Goal: Use online tool/utility: Use online tool/utility

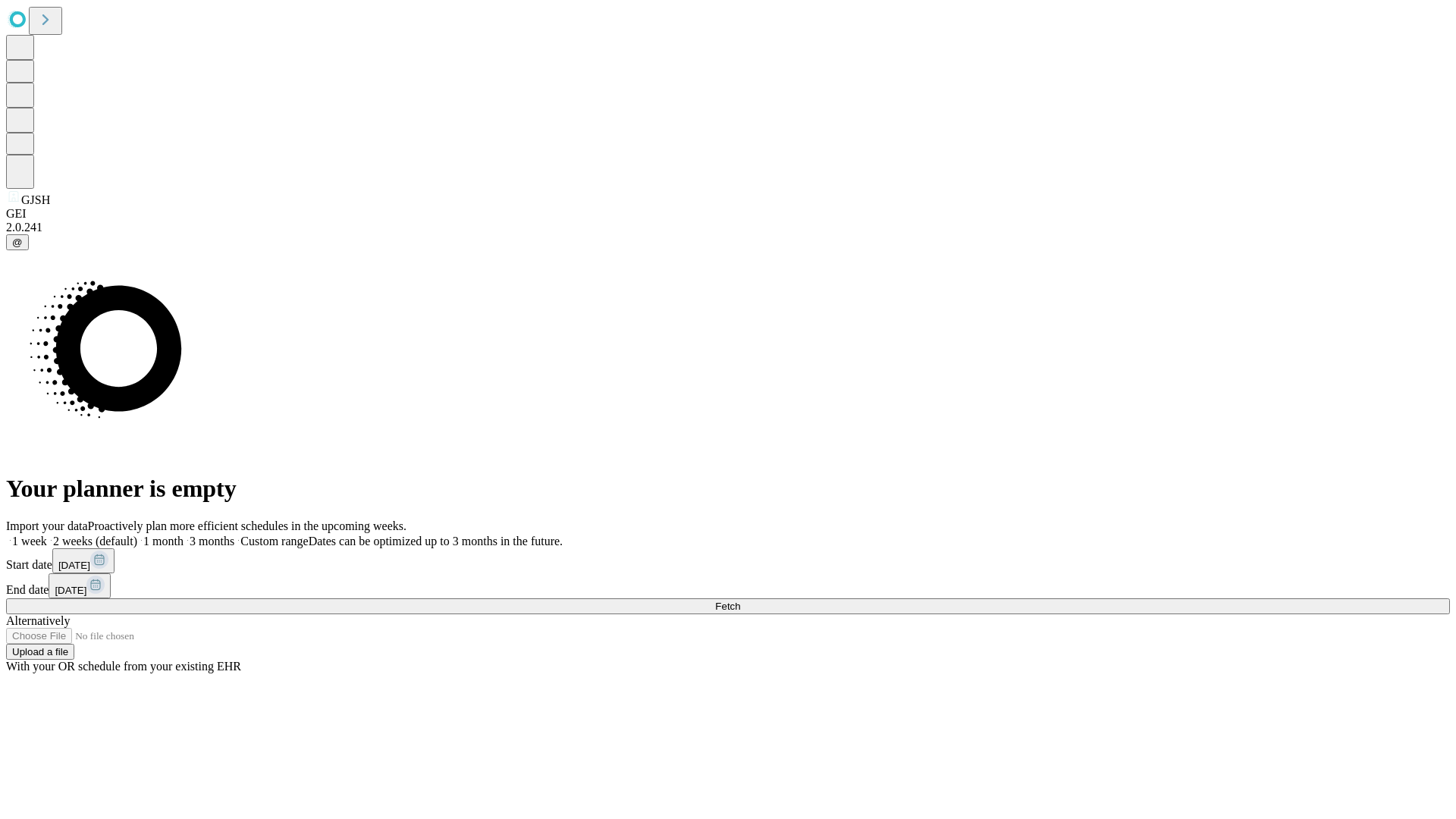
click at [740, 600] on span "Fetch" at bounding box center [727, 606] width 25 height 12
